Goal: Transaction & Acquisition: Purchase product/service

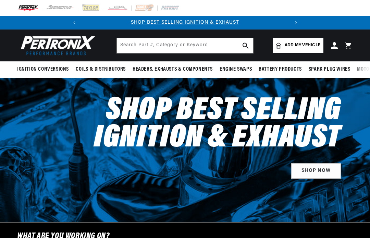
scroll to position [0, 84]
click at [298, 41] on link "Add my vehicle" at bounding box center [298, 45] width 51 height 15
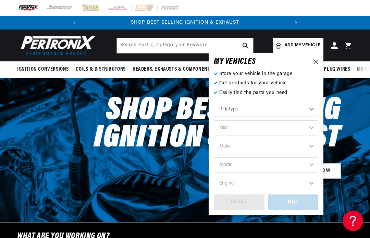
scroll to position [0, 0]
click at [288, 107] on select "Automotive Agricultural Industrial Marine Motorcycle" at bounding box center [266, 109] width 105 height 15
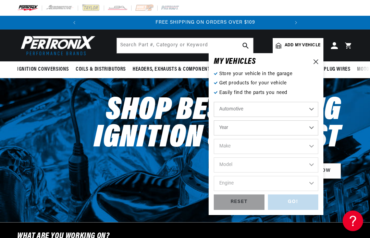
scroll to position [0, 208]
click at [261, 126] on select "Year 2026 2025 2024 2023 2022 2021 2020 2019 2018 2017 2016 2015 2014 2013 2012…" at bounding box center [266, 127] width 105 height 15
select select "1968"
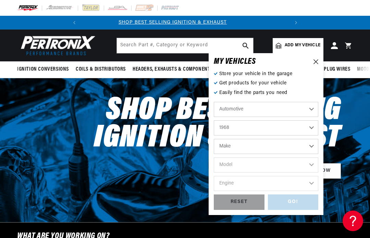
scroll to position [0, 0]
click at [263, 145] on select "Make Alfa Romeo American Motors Aston Martin Austin Austin Healey Avanti Bentle…" at bounding box center [266, 146] width 105 height 15
select select "Ford"
click at [247, 164] on select "Model Bronco Country Sedan Country Squire Custom Custom 500 F-100 F-250 F-350 F…" at bounding box center [266, 164] width 105 height 15
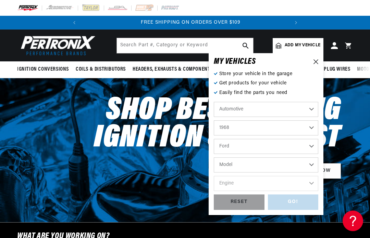
scroll to position [0, 208]
select select "F-250"
click at [246, 179] on select "Engine 360cid / 5.9L 390cid / 6.4L" at bounding box center [266, 183] width 105 height 15
select select "360cid-5.9L"
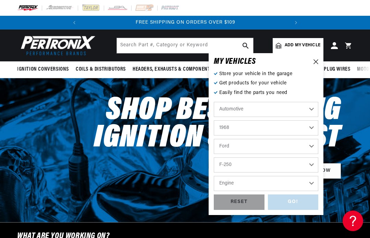
select select "360cid-5.9L"
click at [294, 201] on div "GO!" at bounding box center [293, 201] width 51 height 15
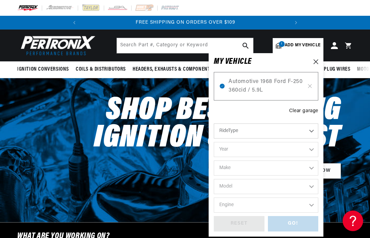
select select "1968"
select select "Ford"
select select "F-250"
select select "360cid-5.9L"
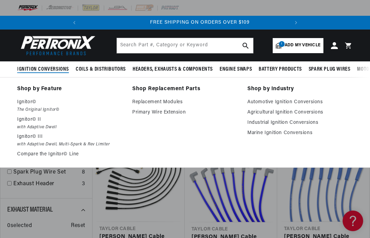
scroll to position [0, 208]
click at [24, 98] on p "Ignitor©" at bounding box center [70, 102] width 106 height 8
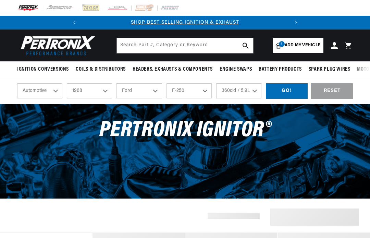
select select "1968"
select select "Ford"
select select "F-250"
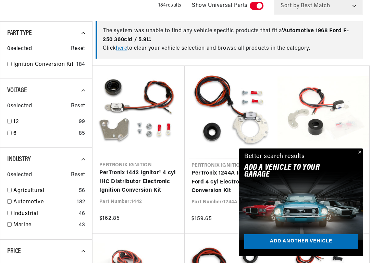
checkbox input "true"
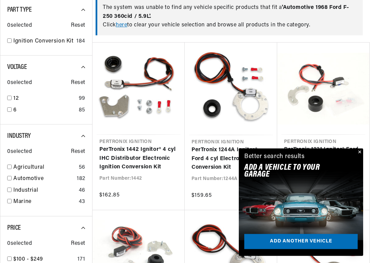
scroll to position [239, 0]
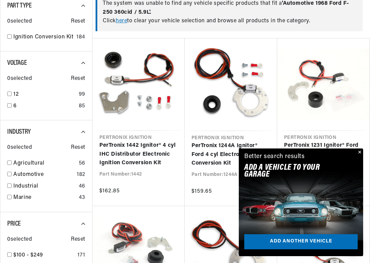
click at [361, 150] on button "Close" at bounding box center [359, 153] width 8 height 8
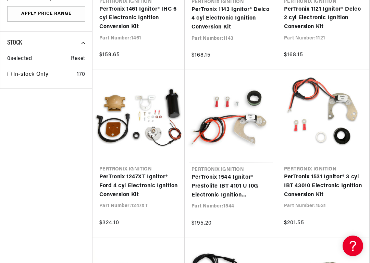
scroll to position [546, 0]
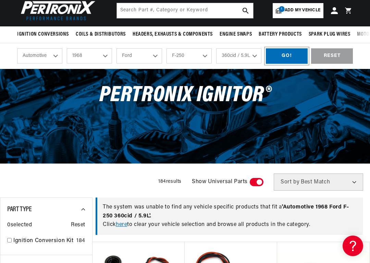
click at [287, 54] on div "GO!" at bounding box center [287, 55] width 42 height 15
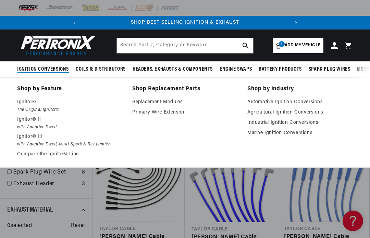
click at [23, 103] on p "Ignitor©" at bounding box center [70, 102] width 106 height 8
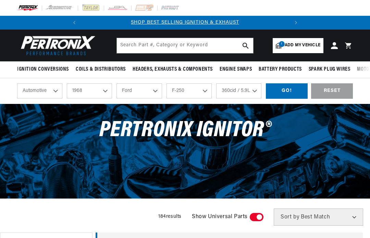
select select "1968"
select select "Ford"
select select "F-250"
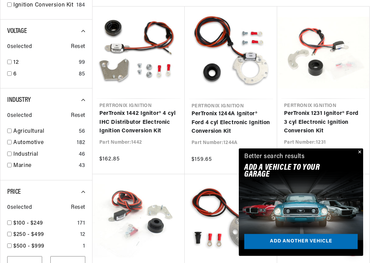
scroll to position [271, 0]
click at [363, 136] on link "PerTronix 1231 Ignitor® Ford 3 cyl Electronic Ignition Conversion Kit" at bounding box center [323, 122] width 79 height 26
